Goal: Task Accomplishment & Management: Use online tool/utility

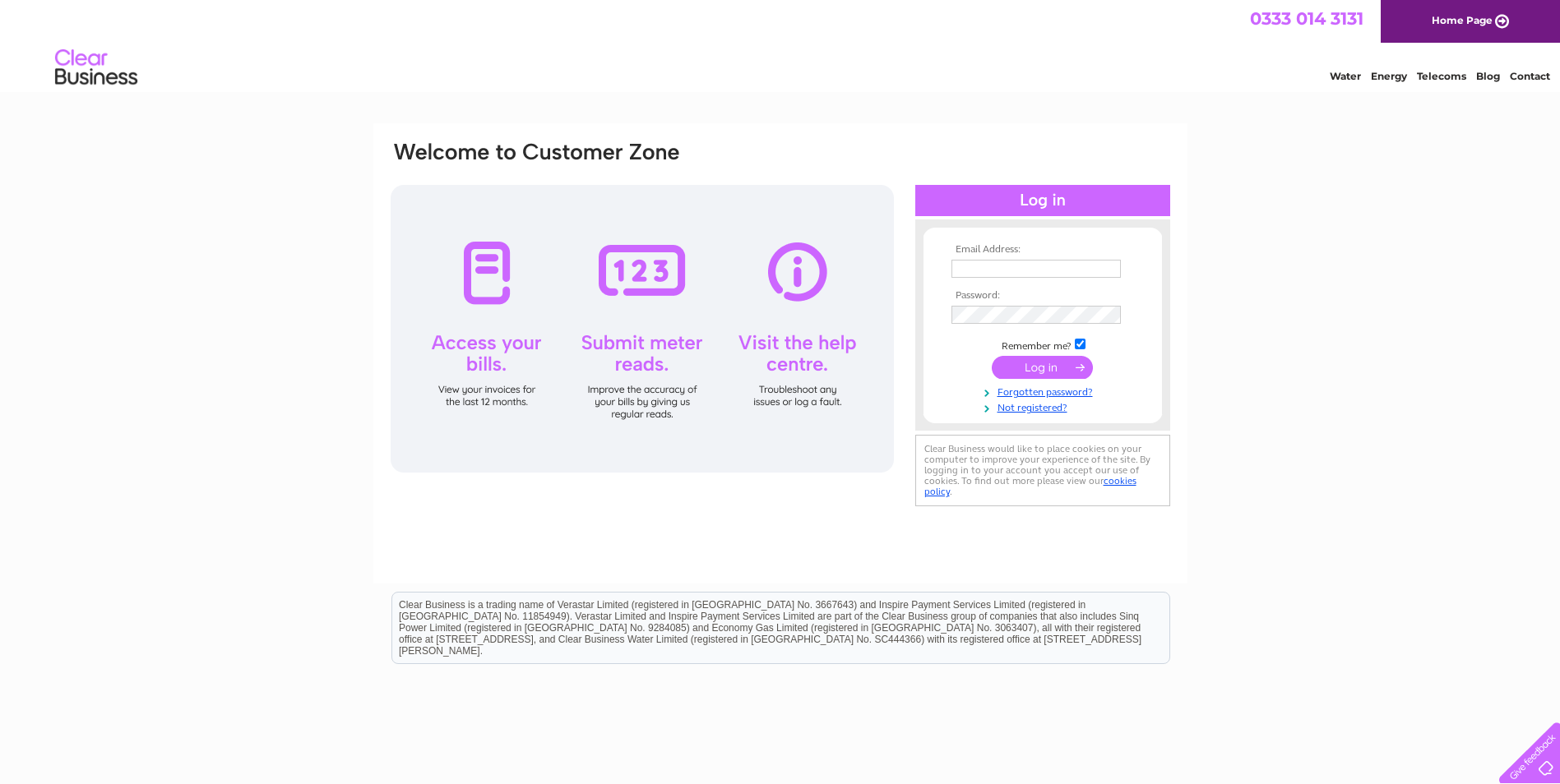
type input "igranite@yahoo.com"
click at [1023, 365] on input "submit" at bounding box center [1042, 368] width 101 height 23
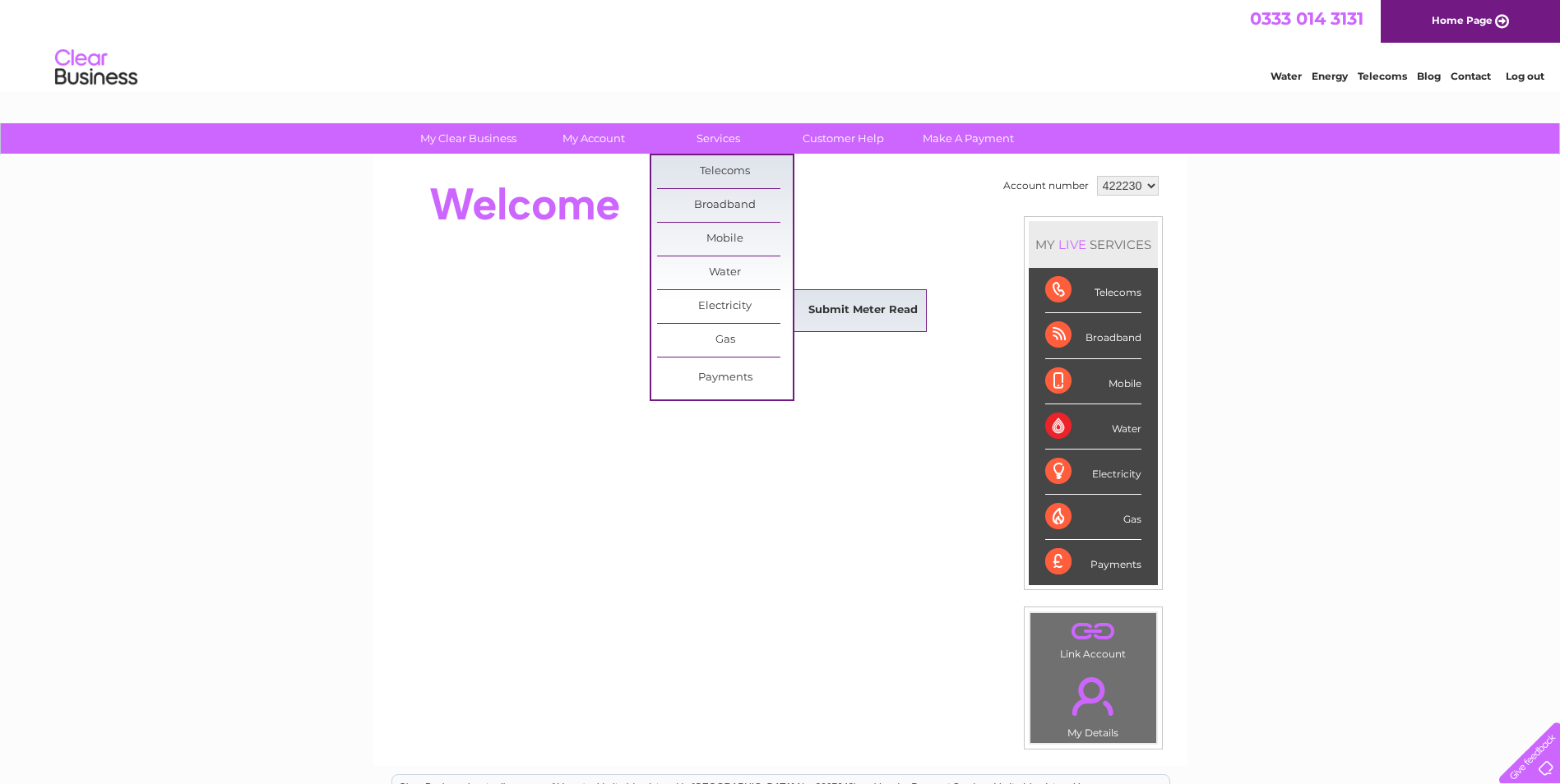
click at [835, 305] on link "Submit Meter Read" at bounding box center [862, 311] width 136 height 32
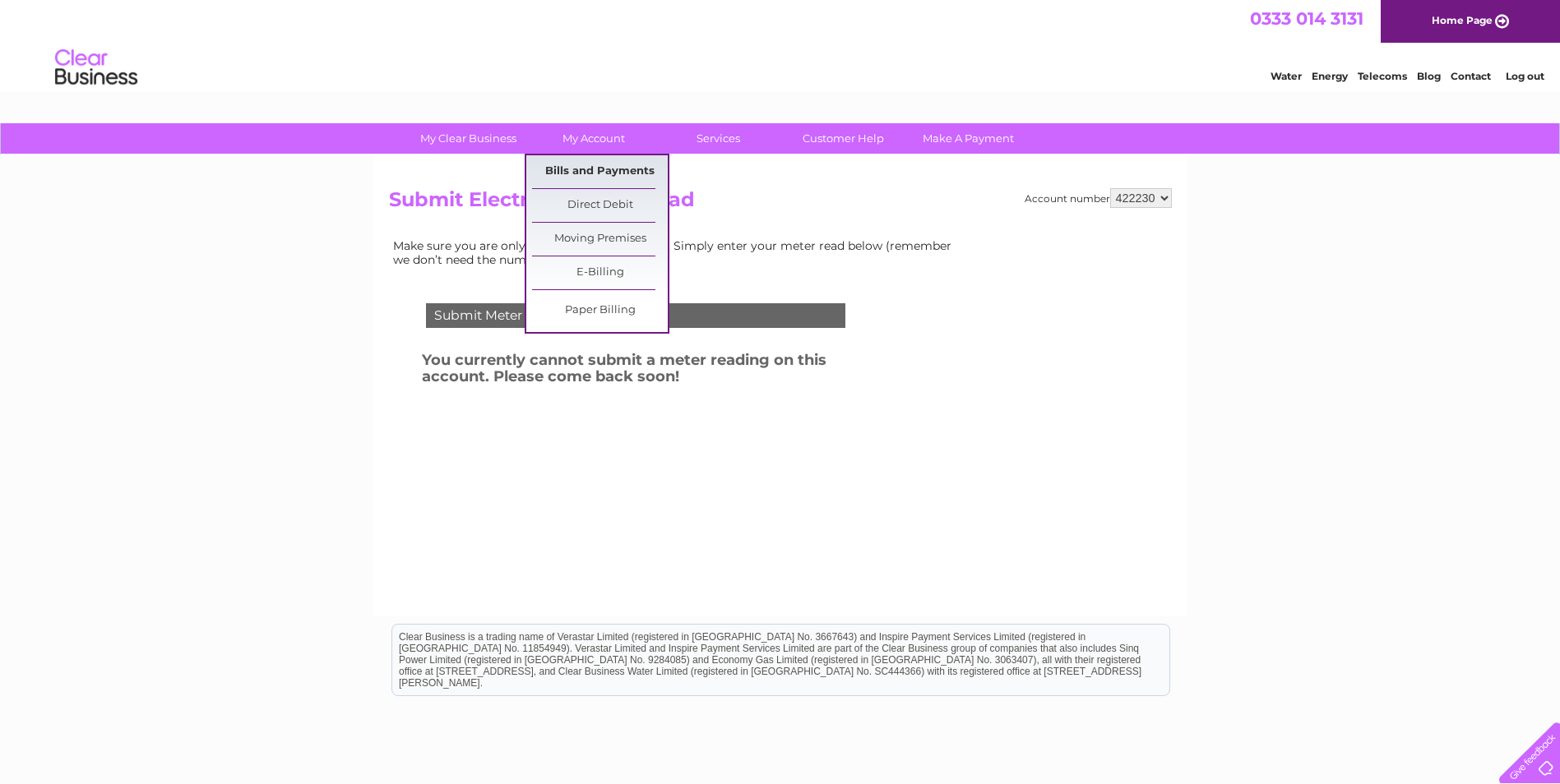
click at [614, 175] on link "Bills and Payments" at bounding box center [599, 171] width 136 height 32
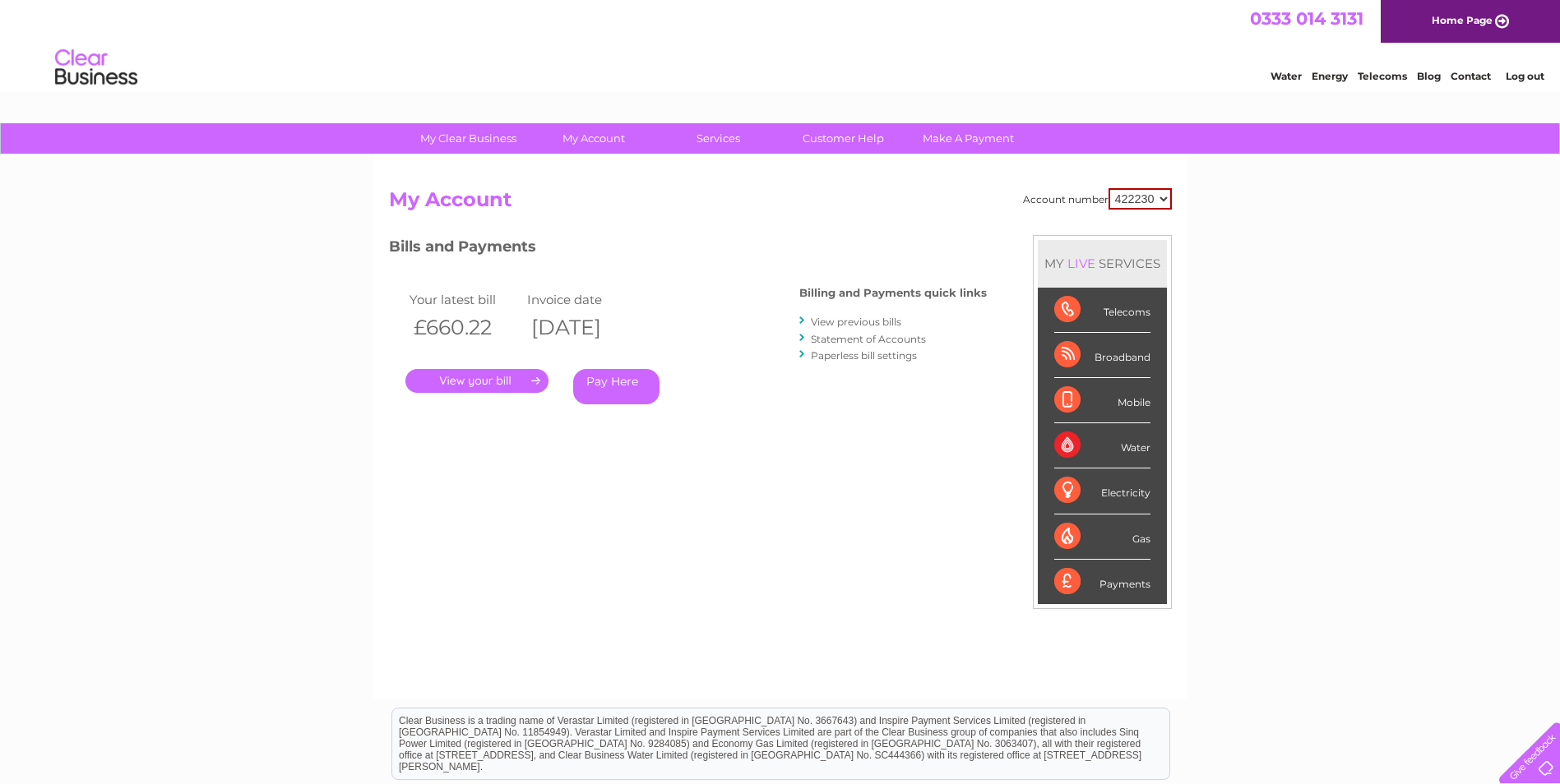
click at [504, 380] on link "." at bounding box center [477, 381] width 143 height 23
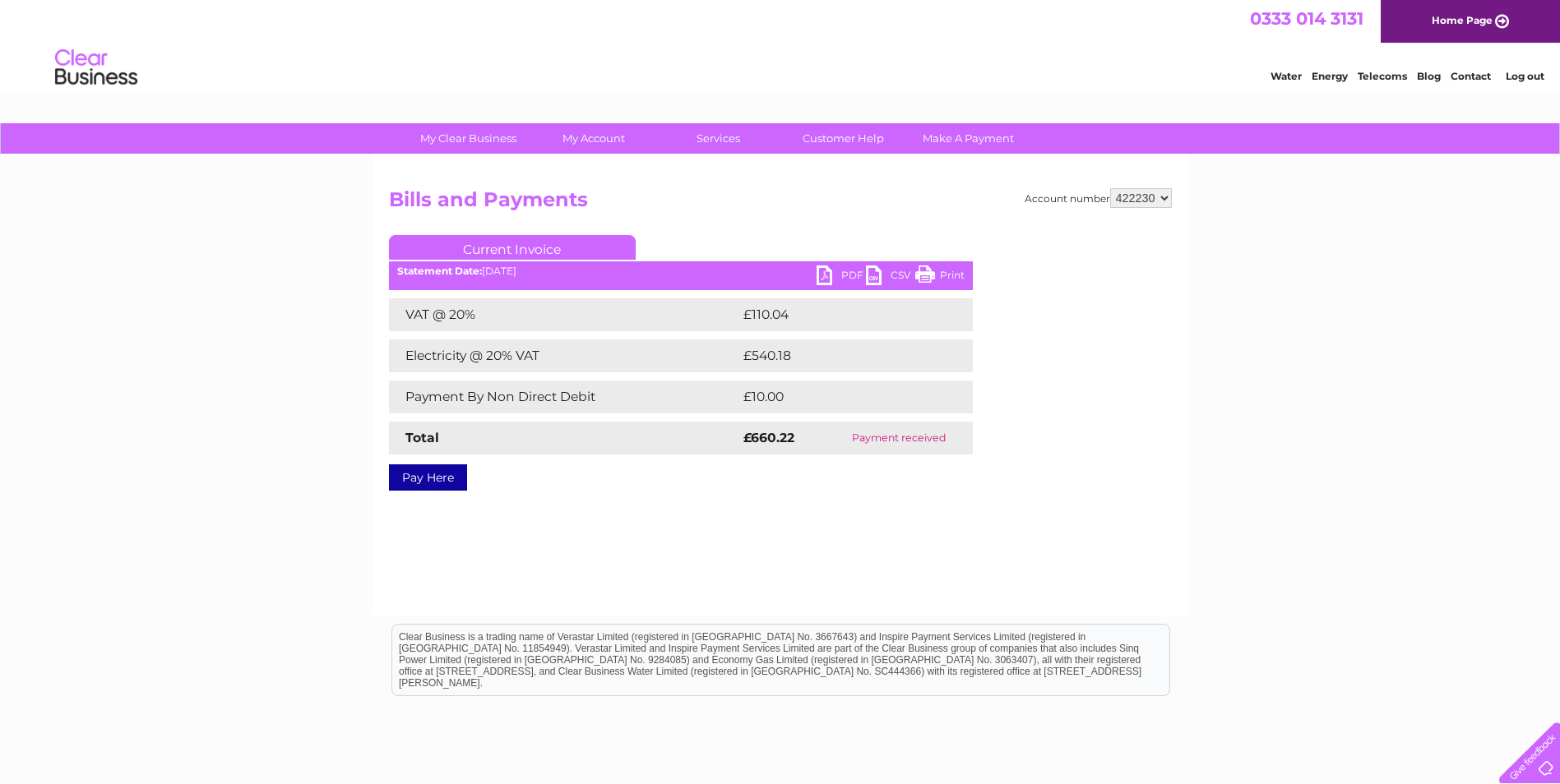
click at [853, 276] on link "PDF" at bounding box center [841, 278] width 50 height 23
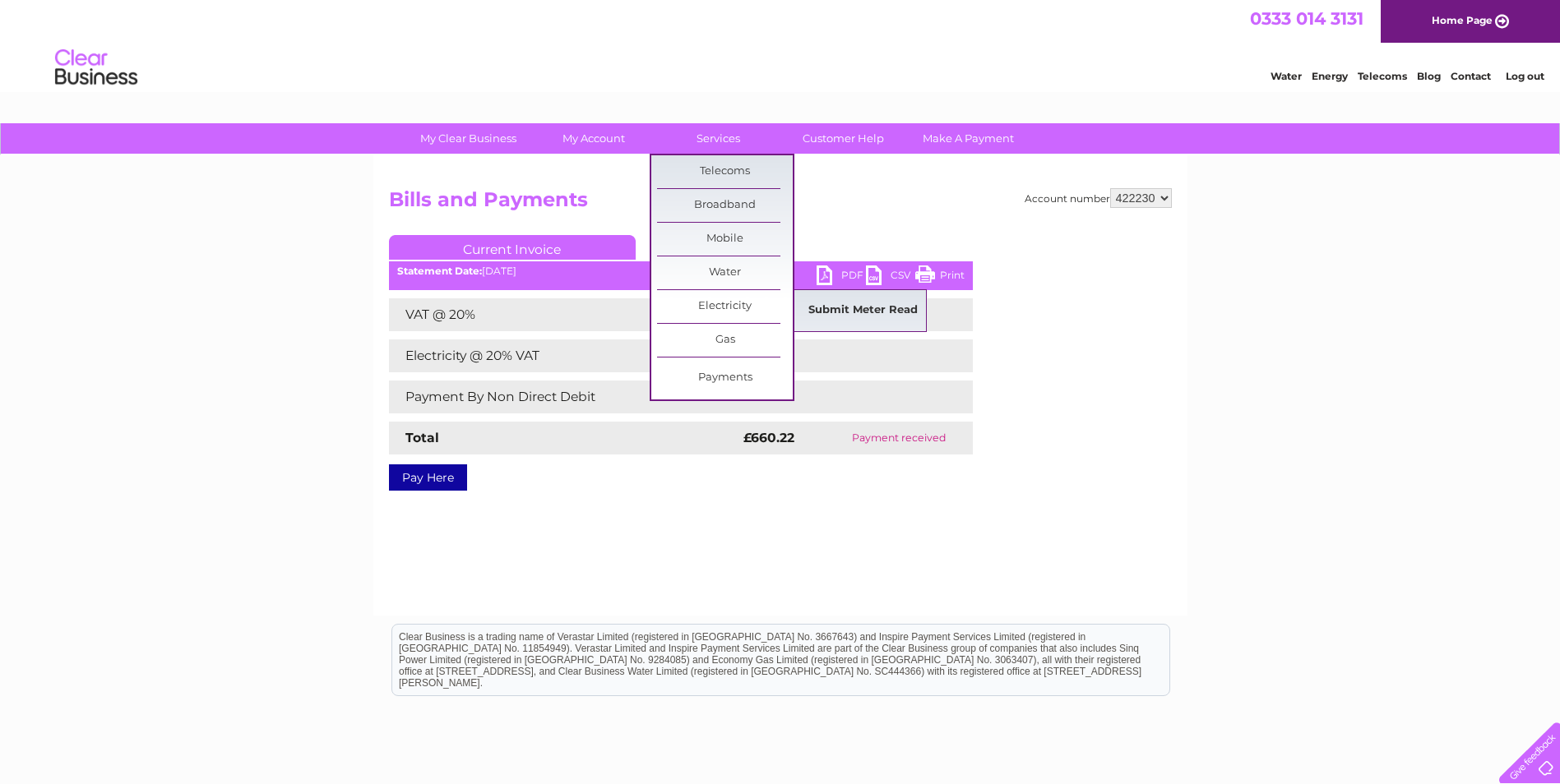
click at [840, 308] on link "Submit Meter Read" at bounding box center [862, 311] width 136 height 32
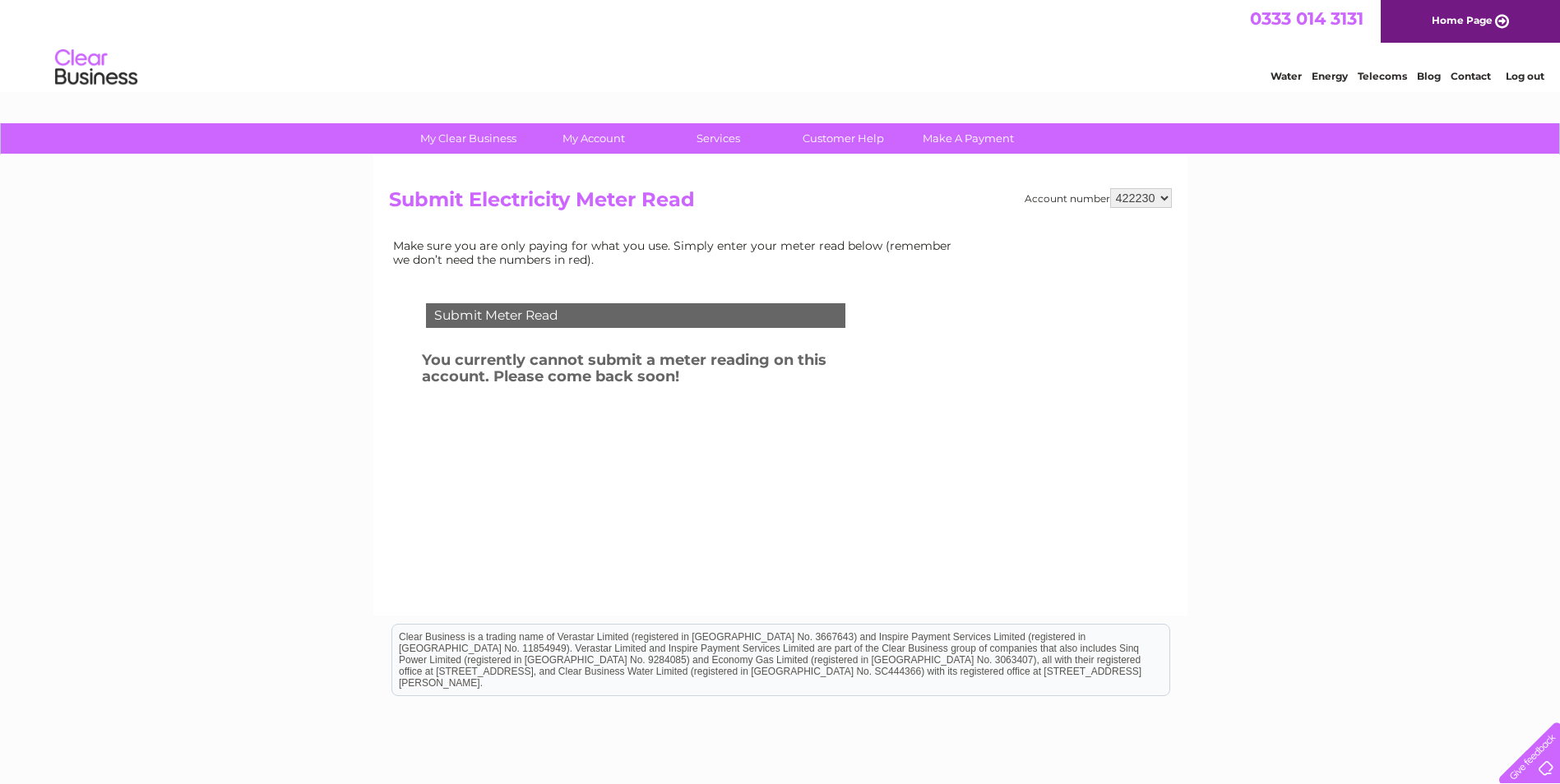
click at [657, 313] on div "Submit Meter Read" at bounding box center [635, 315] width 419 height 24
